Goal: Task Accomplishment & Management: Manage account settings

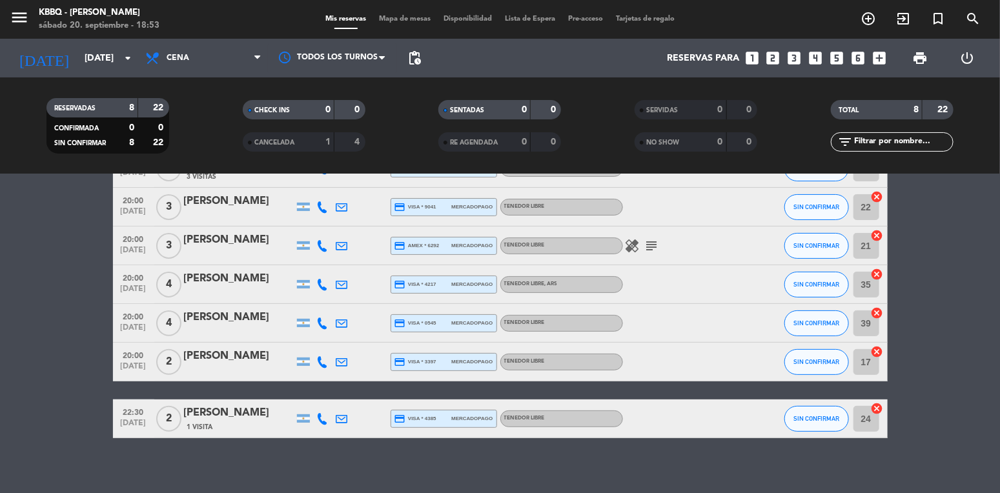
scroll to position [132, 0]
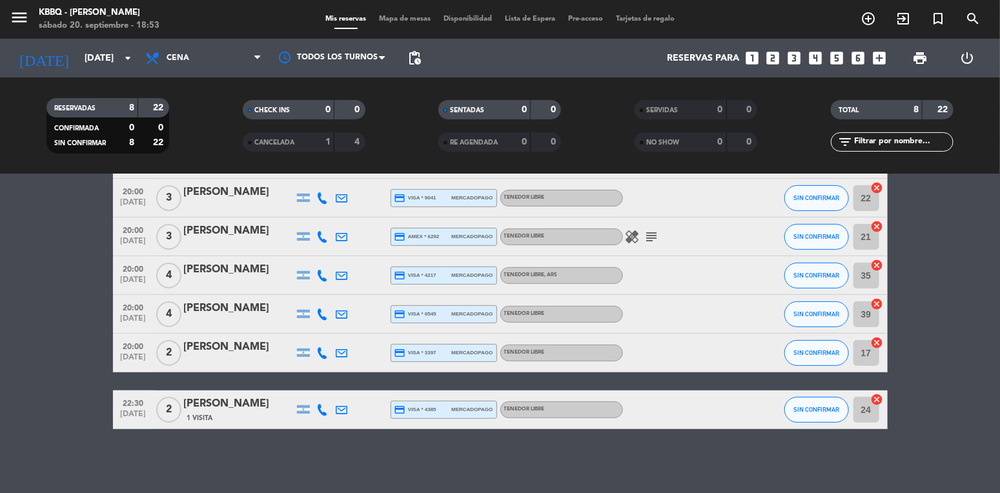
click at [629, 234] on icon "healing" at bounding box center [632, 236] width 15 height 15
click at [646, 234] on icon "subject" at bounding box center [651, 236] width 15 height 15
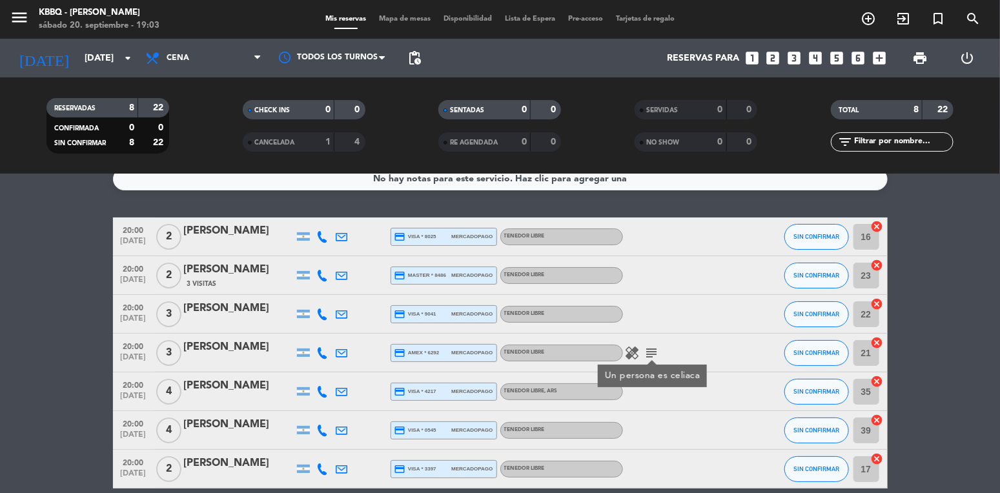
scroll to position [0, 0]
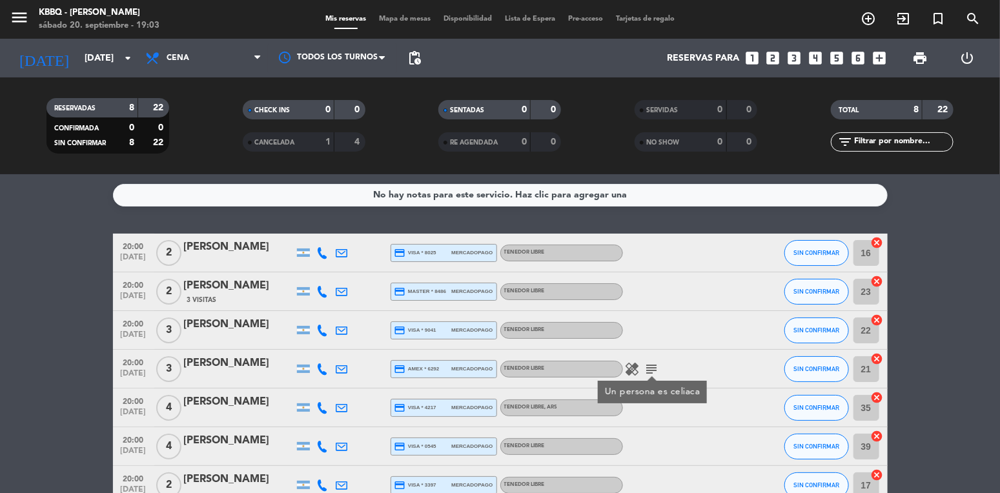
click at [628, 366] on icon "healing" at bounding box center [632, 369] width 15 height 15
click at [975, 237] on bookings-row "20:00 sep. 20 2 Agustina Sandoval credit_card visa * 8025 mercadopago TENEDOR L…" at bounding box center [500, 398] width 1000 height 328
click at [837, 249] on span "SIN CONFIRMAR" at bounding box center [817, 252] width 46 height 7
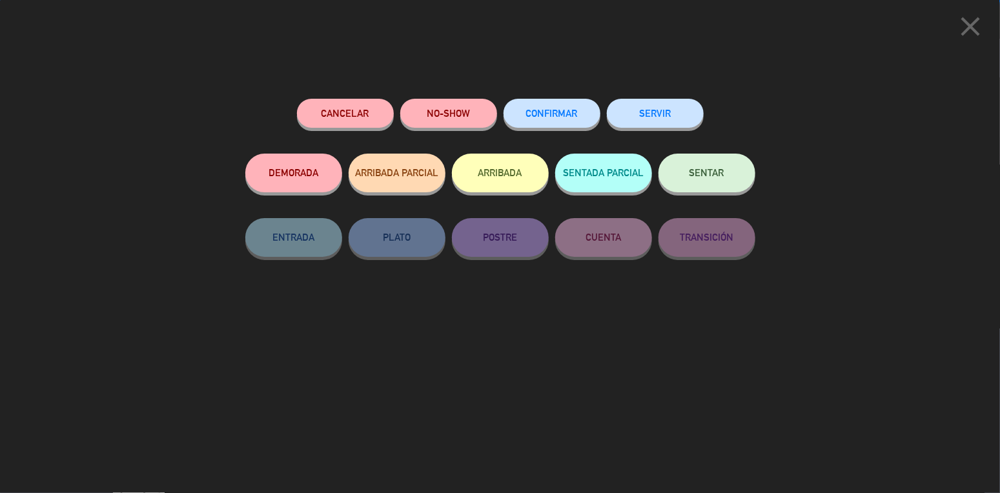
click at [495, 174] on button "ARRIBADA" at bounding box center [500, 173] width 97 height 39
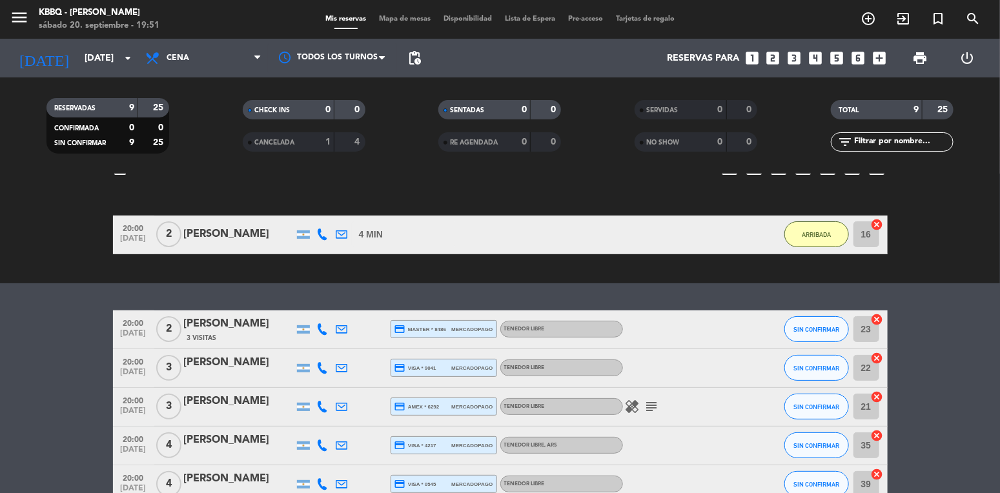
scroll to position [172, 0]
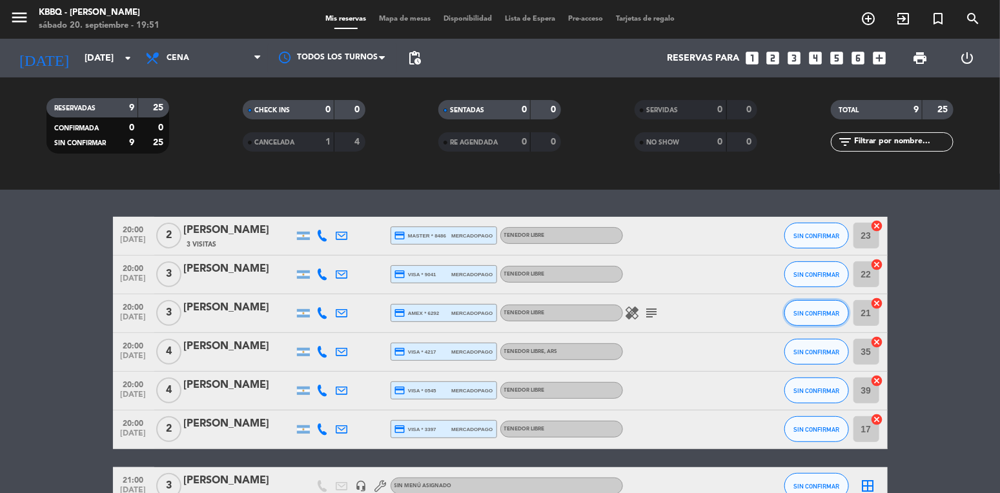
click at [798, 311] on span "SIN CONFIRMAR" at bounding box center [817, 313] width 46 height 7
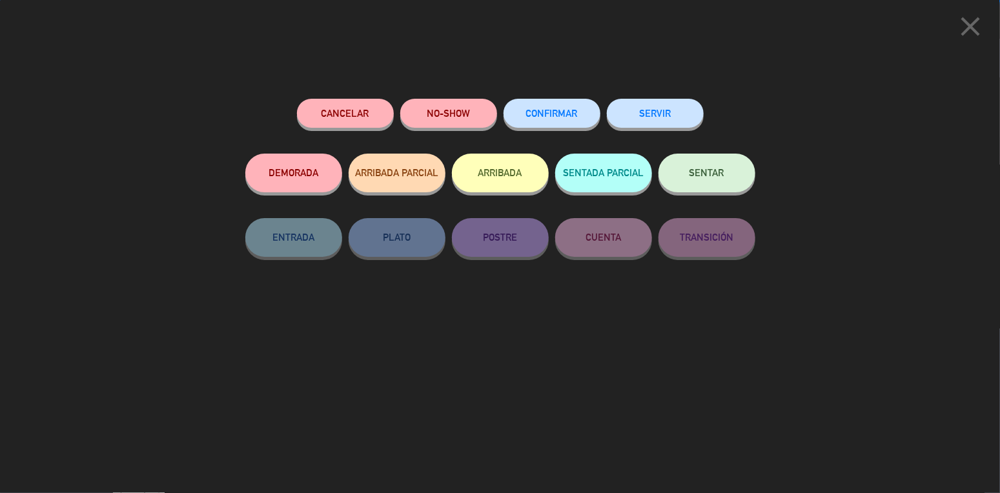
click at [475, 173] on button "ARRIBADA" at bounding box center [500, 173] width 97 height 39
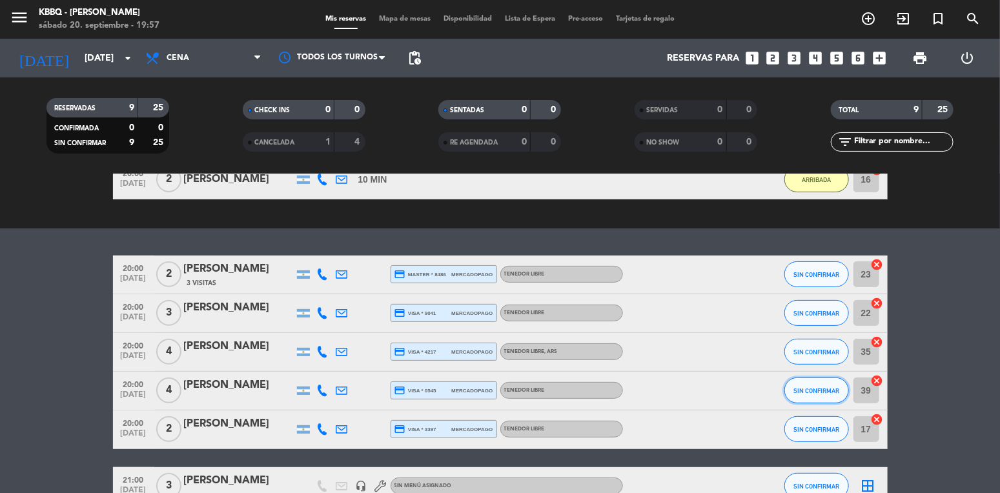
click at [819, 389] on span "SIN CONFIRMAR" at bounding box center [817, 390] width 46 height 7
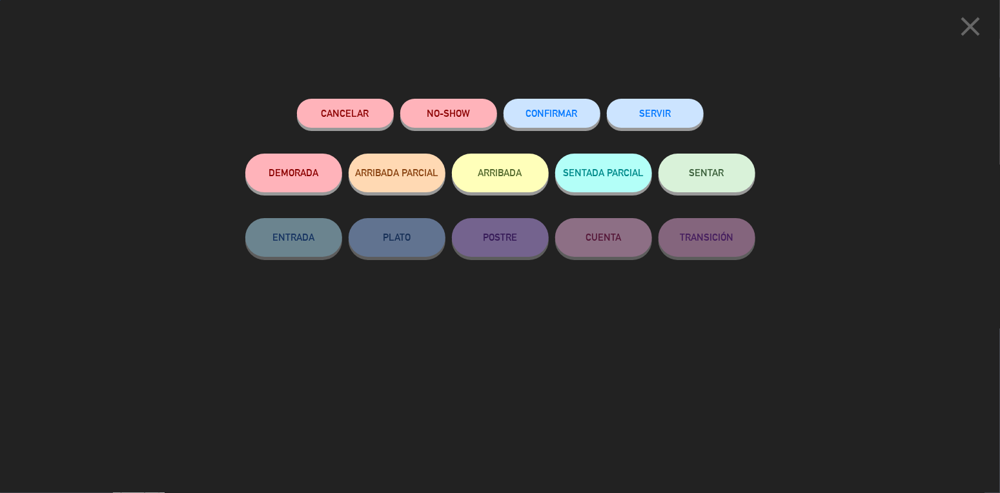
click at [498, 169] on button "ARRIBADA" at bounding box center [500, 173] width 97 height 39
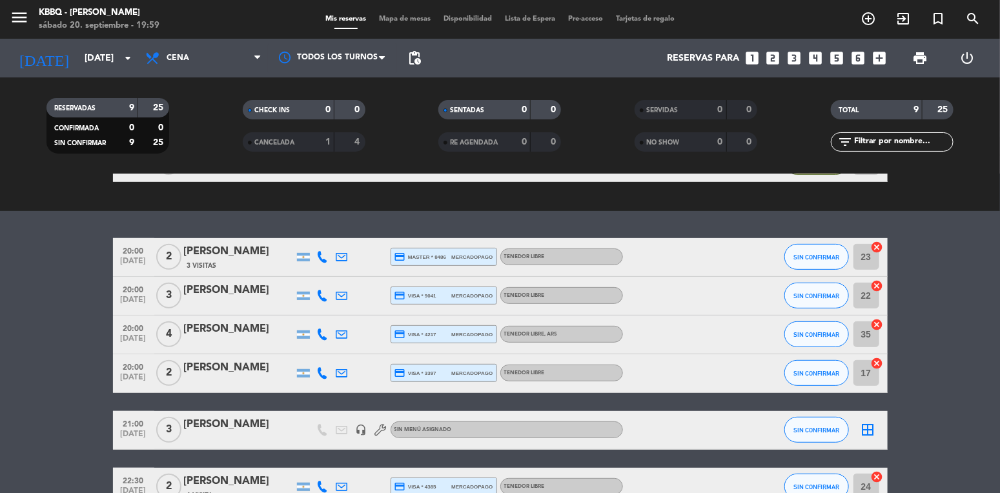
scroll to position [258, 0]
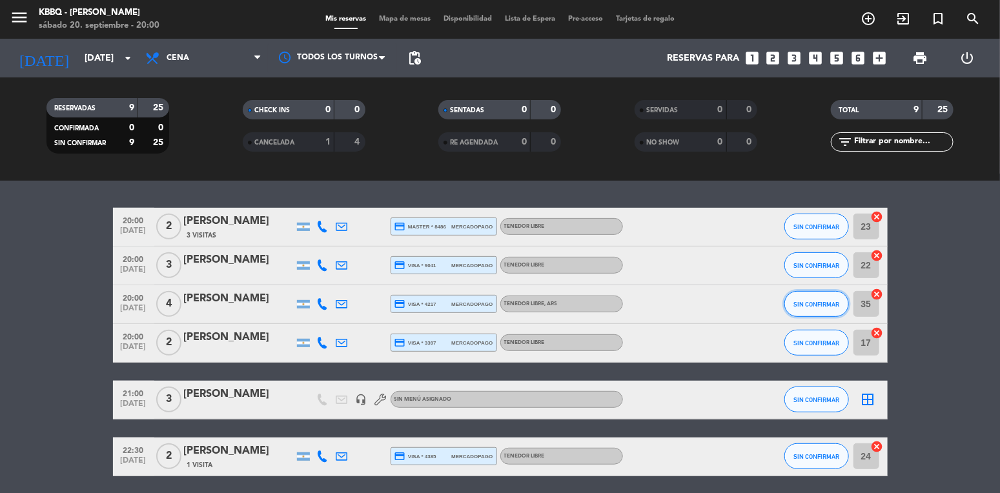
click at [829, 296] on button "SIN CONFIRMAR" at bounding box center [817, 304] width 65 height 26
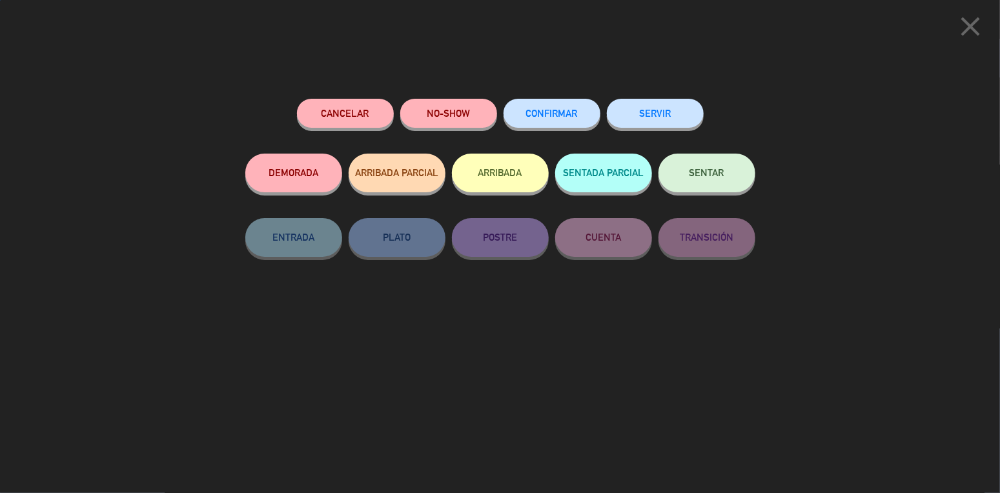
click at [503, 173] on button "ARRIBADA" at bounding box center [500, 173] width 97 height 39
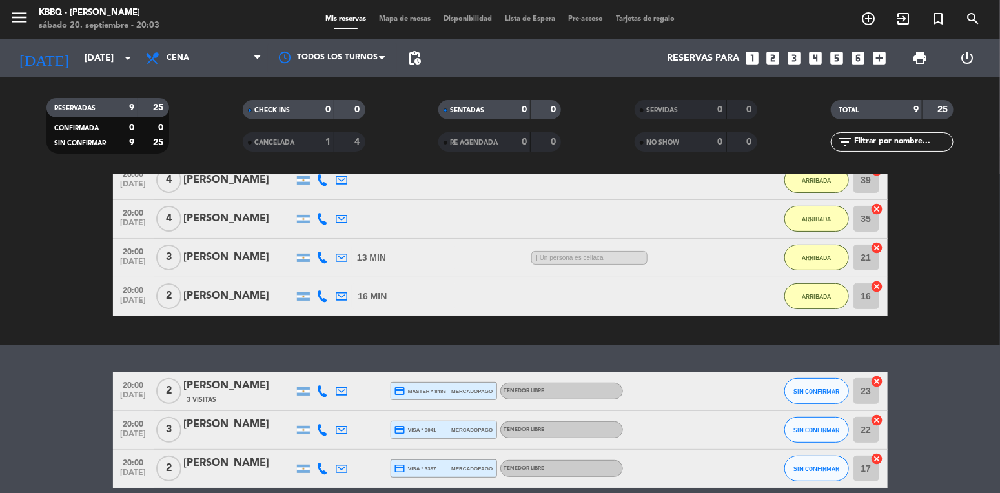
scroll to position [305, 0]
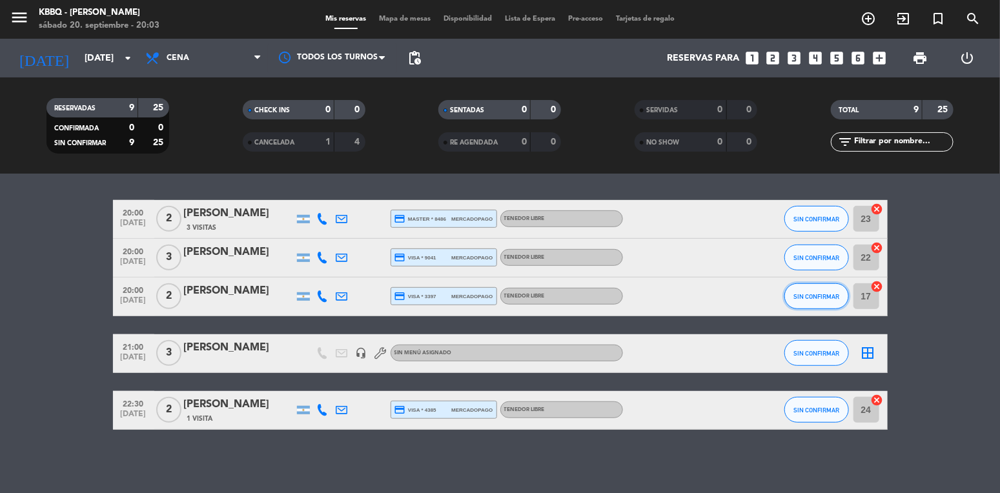
click at [817, 287] on button "SIN CONFIRMAR" at bounding box center [817, 296] width 65 height 26
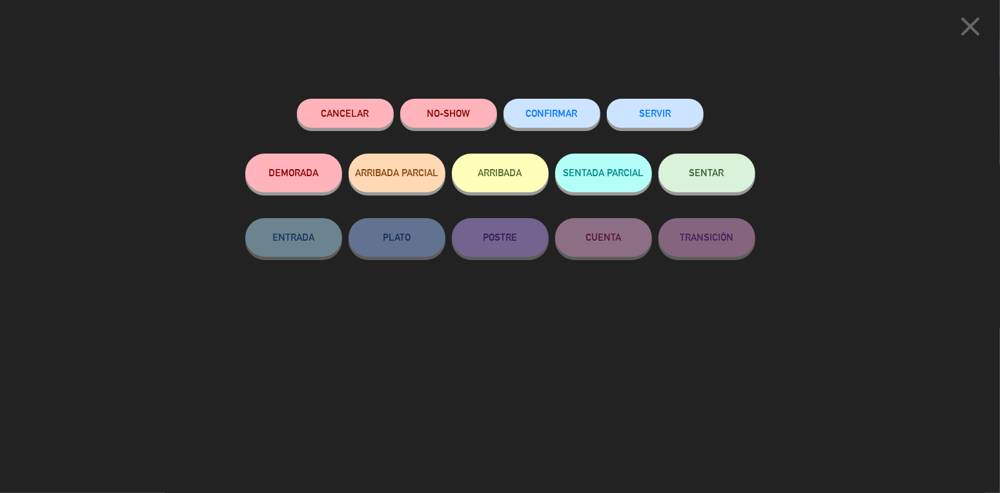
click at [502, 169] on button "ARRIBADA" at bounding box center [500, 173] width 97 height 39
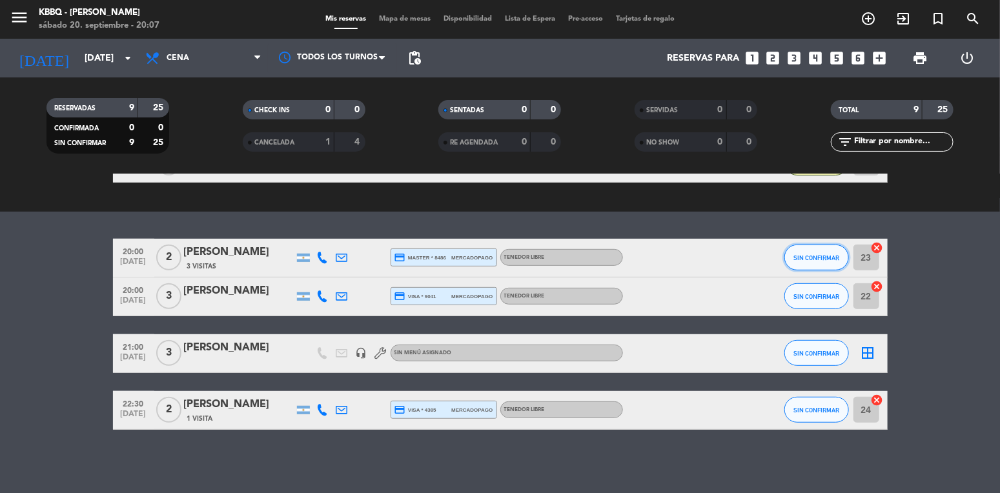
click at [794, 249] on button "SIN CONFIRMAR" at bounding box center [817, 258] width 65 height 26
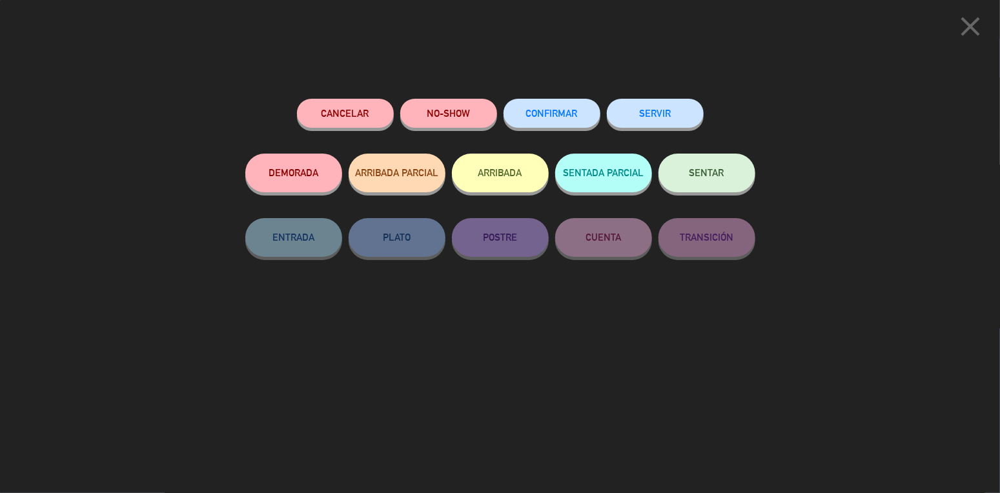
click at [490, 180] on button "ARRIBADA" at bounding box center [500, 173] width 97 height 39
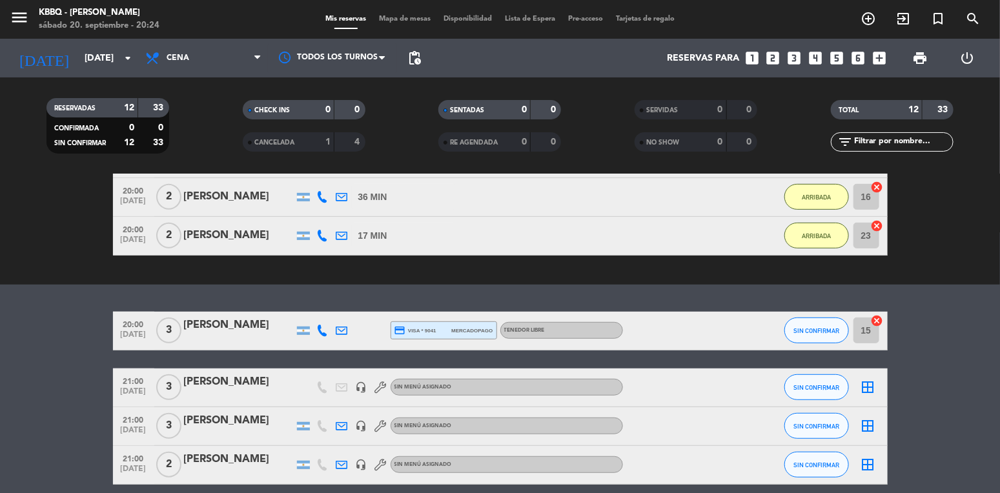
scroll to position [249, 0]
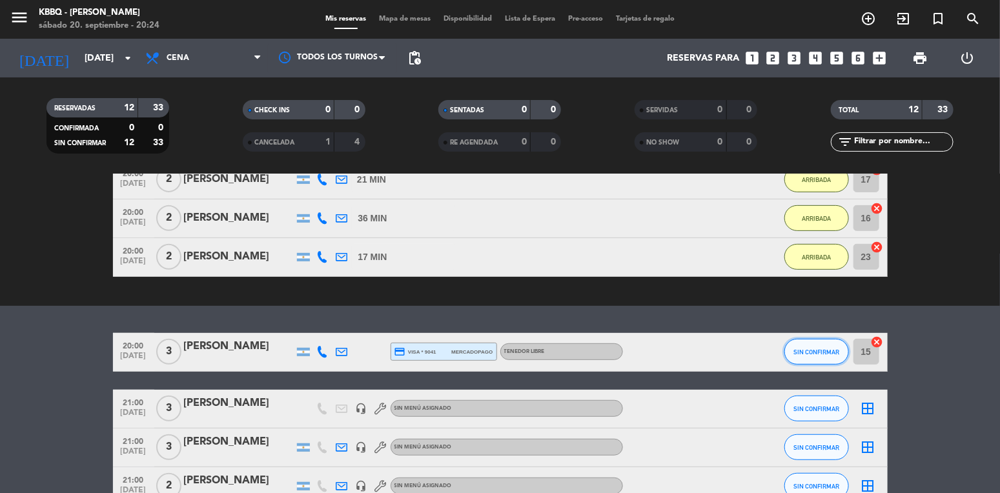
click at [799, 349] on span "SIN CONFIRMAR" at bounding box center [817, 352] width 46 height 7
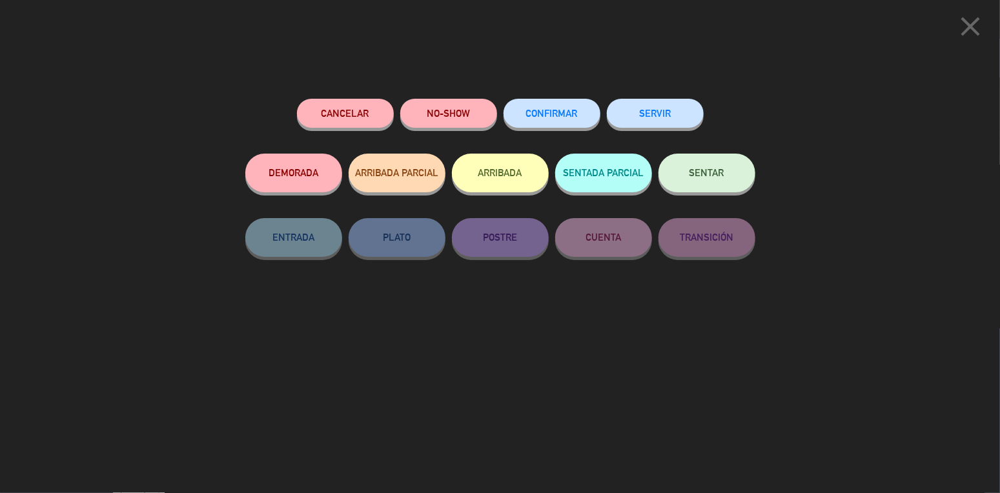
click at [486, 171] on button "ARRIBADA" at bounding box center [500, 173] width 97 height 39
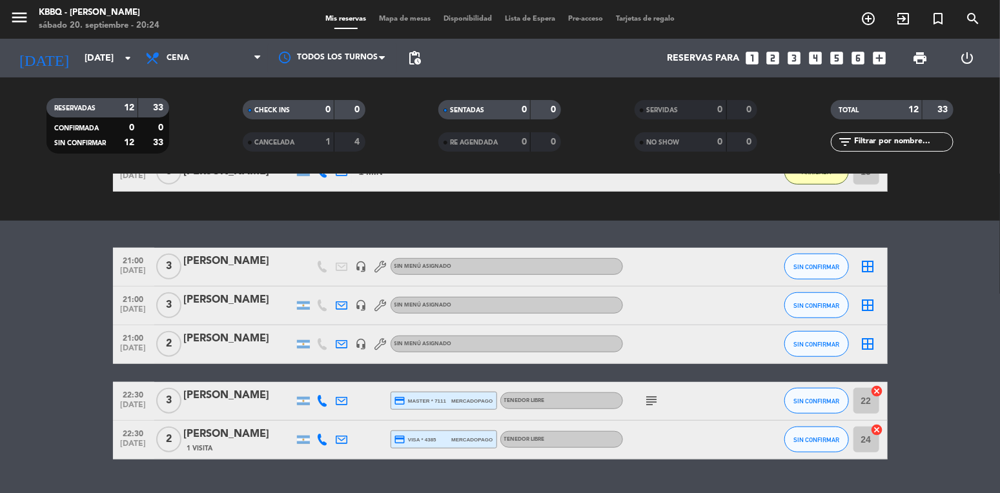
scroll to position [402, 0]
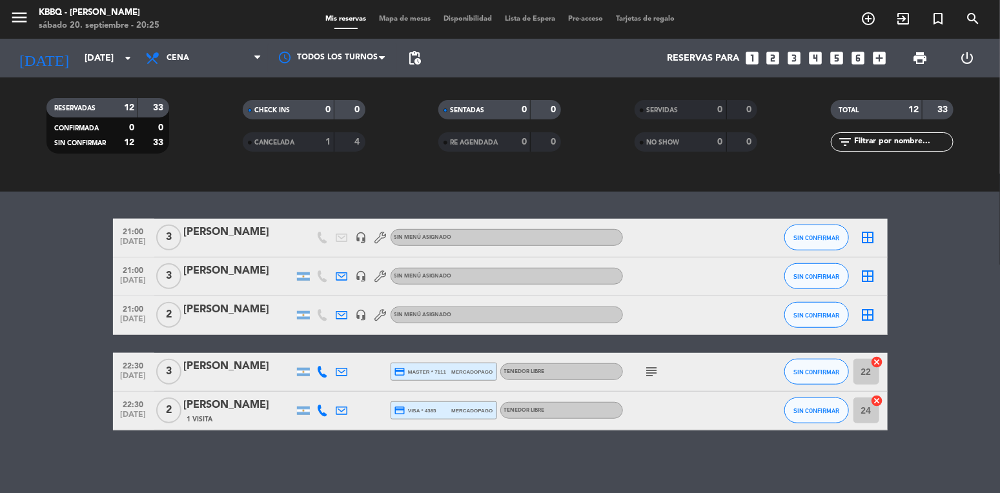
click at [654, 367] on icon "subject" at bounding box center [651, 371] width 15 height 15
click at [817, 273] on span "SIN CONFIRMAR" at bounding box center [817, 276] width 46 height 7
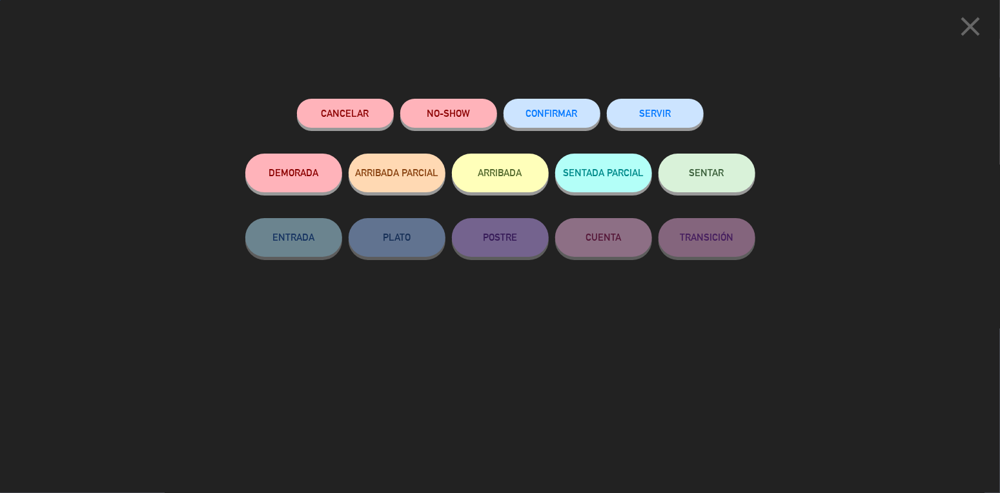
click at [497, 168] on button "ARRIBADA" at bounding box center [500, 173] width 97 height 39
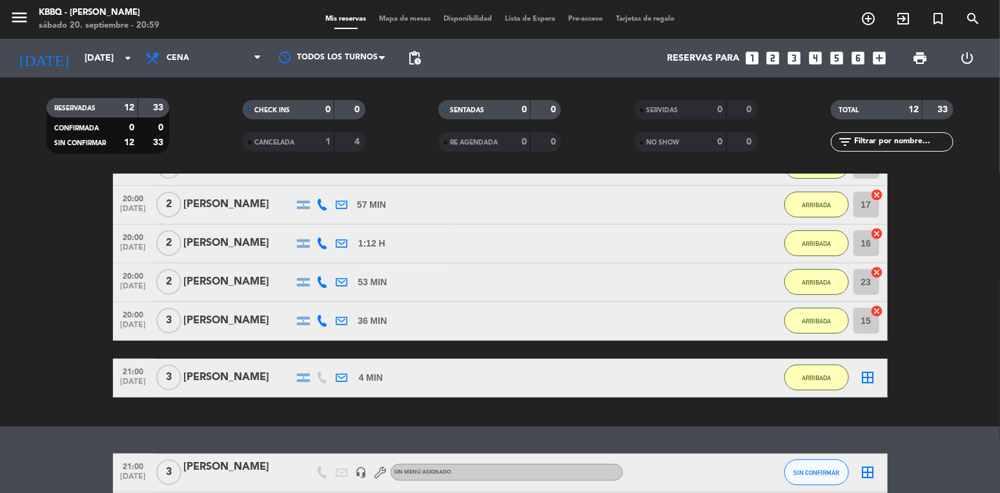
scroll to position [316, 0]
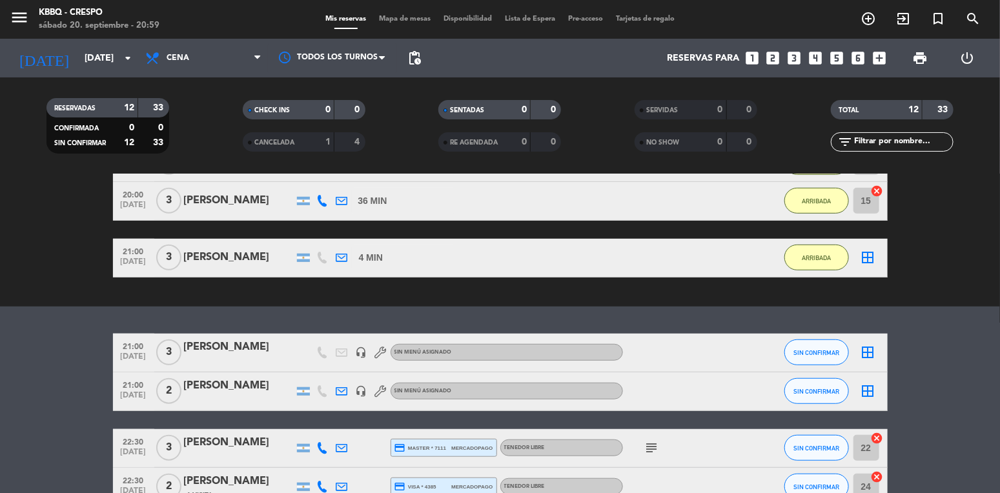
scroll to position [420, 0]
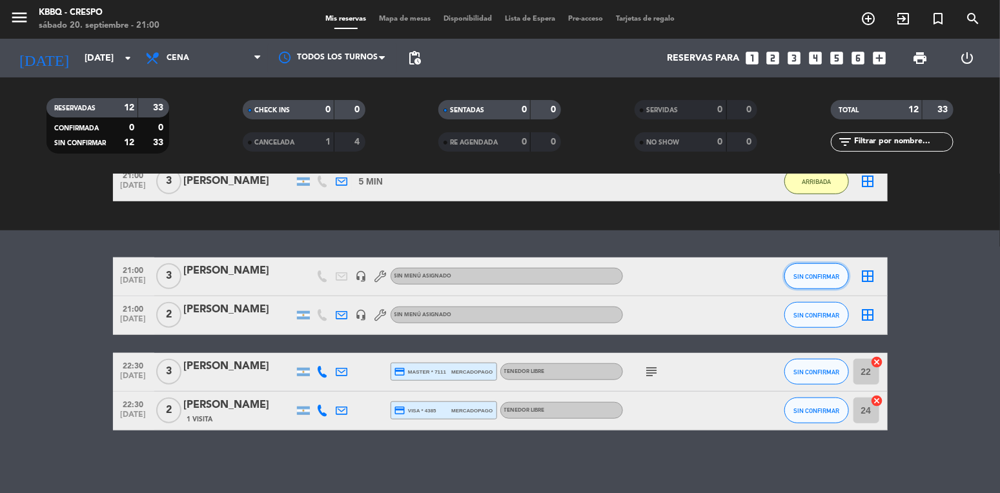
click at [813, 273] on span "SIN CONFIRMAR" at bounding box center [817, 276] width 46 height 7
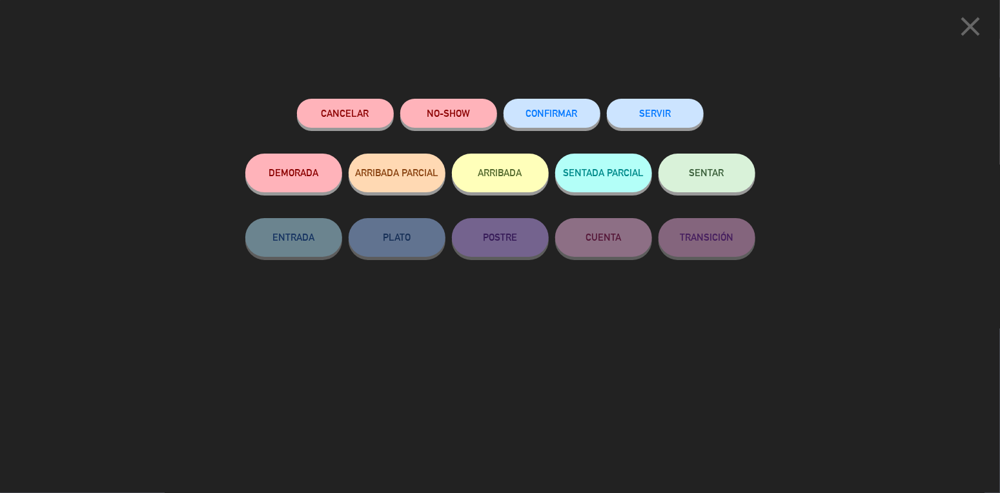
click at [508, 177] on button "ARRIBADA" at bounding box center [500, 173] width 97 height 39
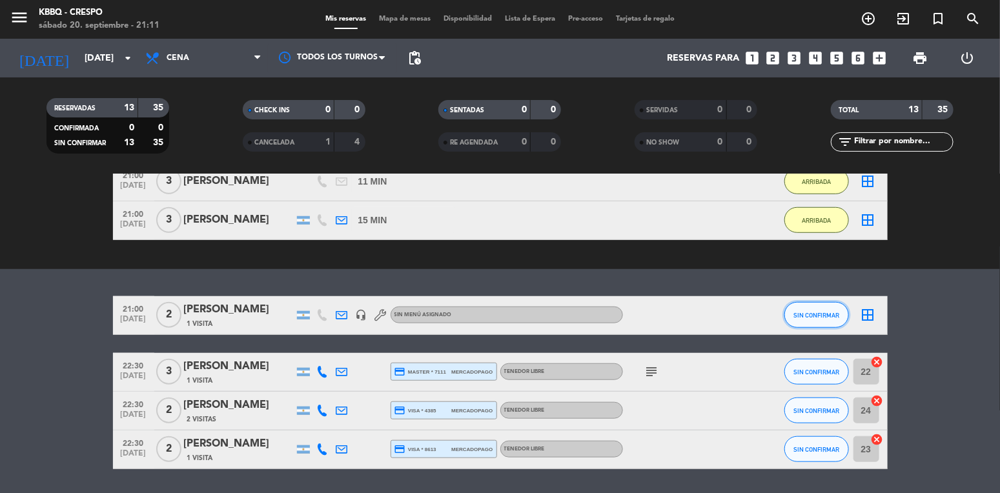
click at [819, 312] on span "SIN CONFIRMAR" at bounding box center [817, 315] width 46 height 7
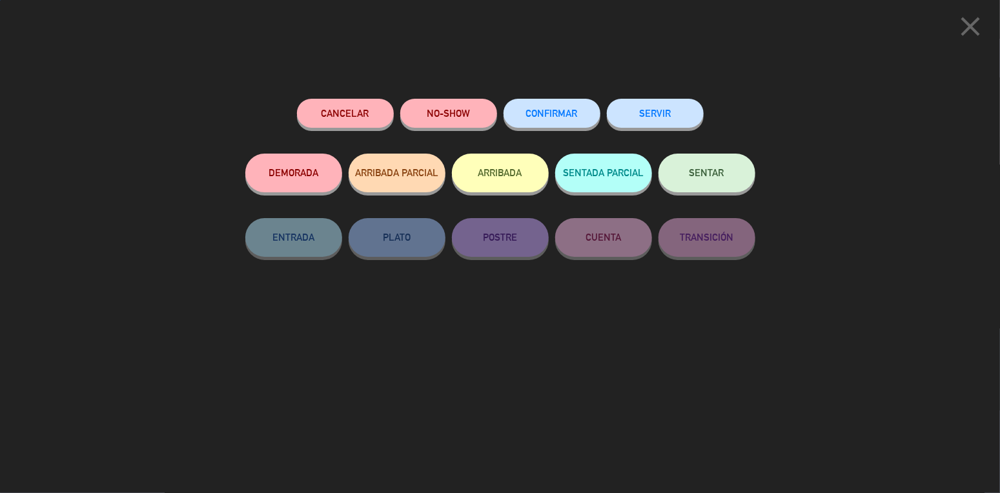
click at [484, 187] on button "ARRIBADA" at bounding box center [500, 173] width 97 height 39
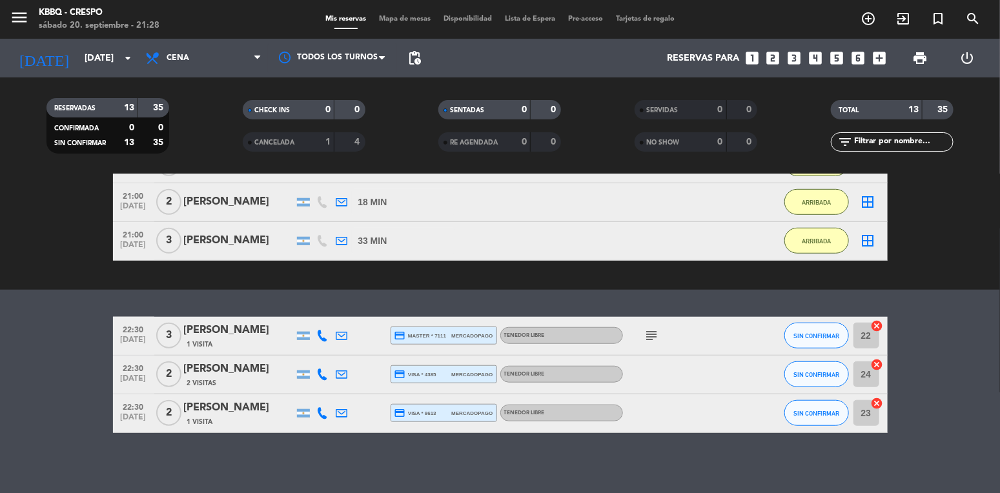
scroll to position [441, 0]
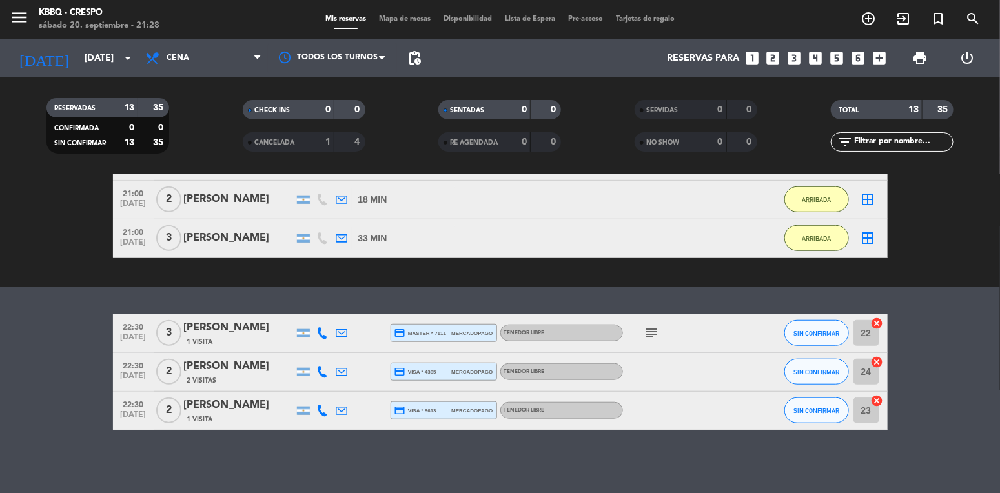
click at [647, 336] on icon "subject" at bounding box center [651, 332] width 15 height 15
click at [688, 436] on div "No hay notas para este servicio. Haz clic para agregar una exit_to_app CHECK IN…" at bounding box center [500, 333] width 1000 height 319
click at [650, 334] on icon "subject" at bounding box center [651, 332] width 15 height 15
click at [949, 344] on bookings-row "22:30 [DATE] 3 dianny vergara 1 Visita credit_card master * 7111 mercadopago TE…" at bounding box center [500, 372] width 1000 height 116
